Goal: Transaction & Acquisition: Purchase product/service

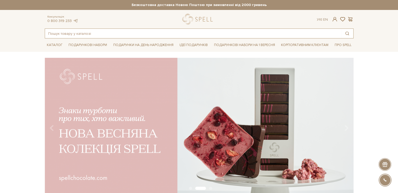
click at [53, 35] on input "text" at bounding box center [193, 33] width 296 height 9
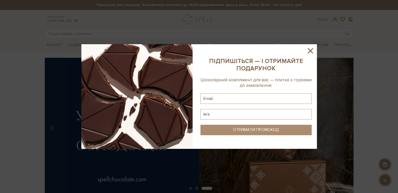
click at [310, 50] on icon at bounding box center [310, 50] width 5 height 5
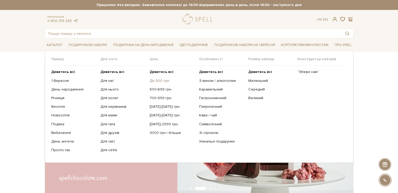
click at [154, 81] on link "До 500 грн" at bounding box center [172, 81] width 45 height 5
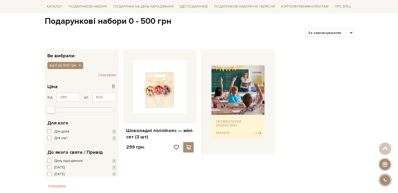
scroll to position [26, 0]
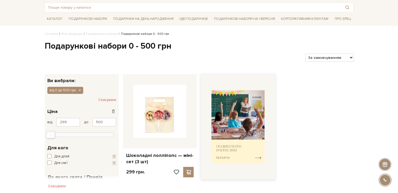
click at [220, 130] on img at bounding box center [238, 127] width 53 height 74
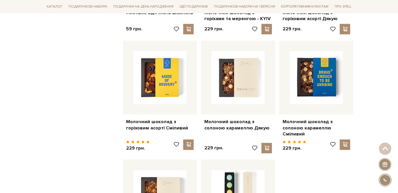
scroll to position [602, 0]
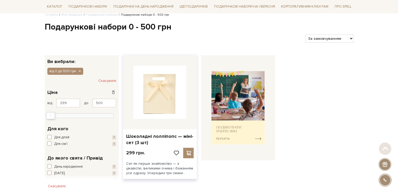
scroll to position [79, 0]
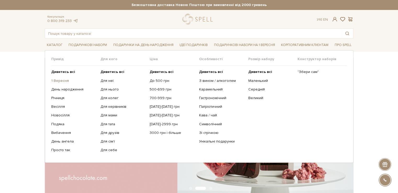
click at [55, 80] on link "1 Вересня" at bounding box center [73, 81] width 45 height 5
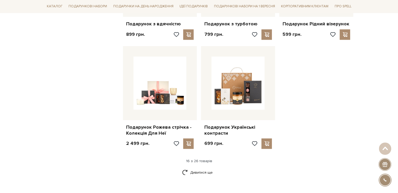
scroll to position [681, 0]
